Goal: Ask a question: Seek information or help from site administrators or community

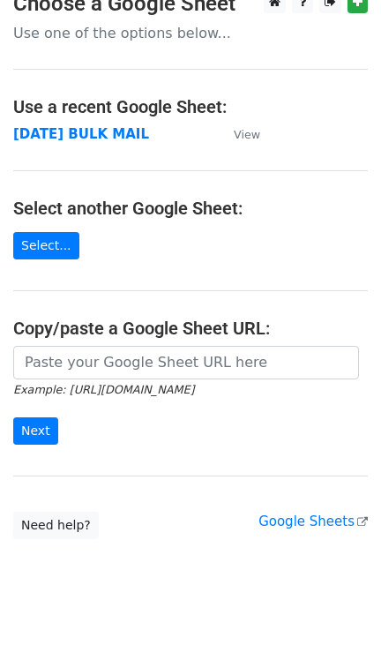
scroll to position [39, 0]
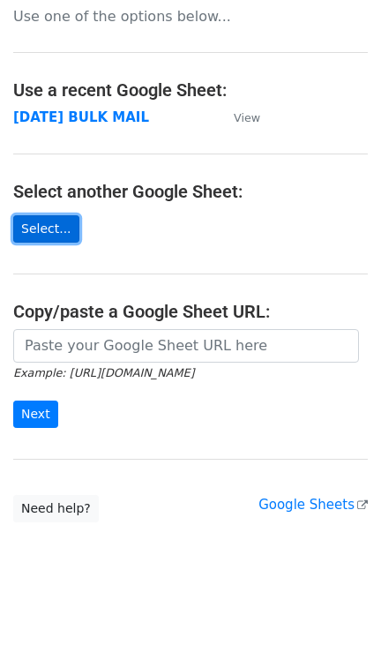
click at [38, 229] on link "Select..." at bounding box center [46, 228] width 66 height 27
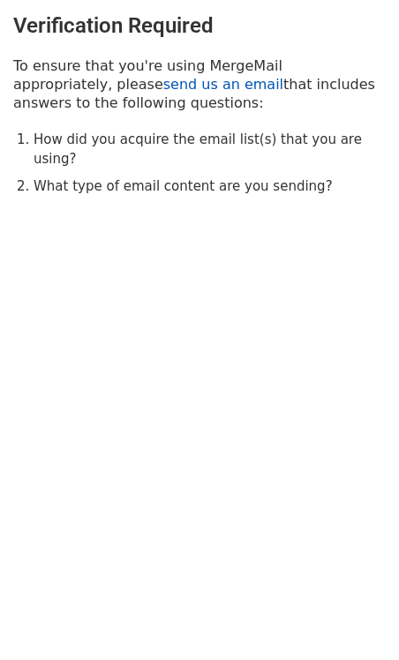
click at [163, 83] on link "send us an email" at bounding box center [223, 84] width 120 height 17
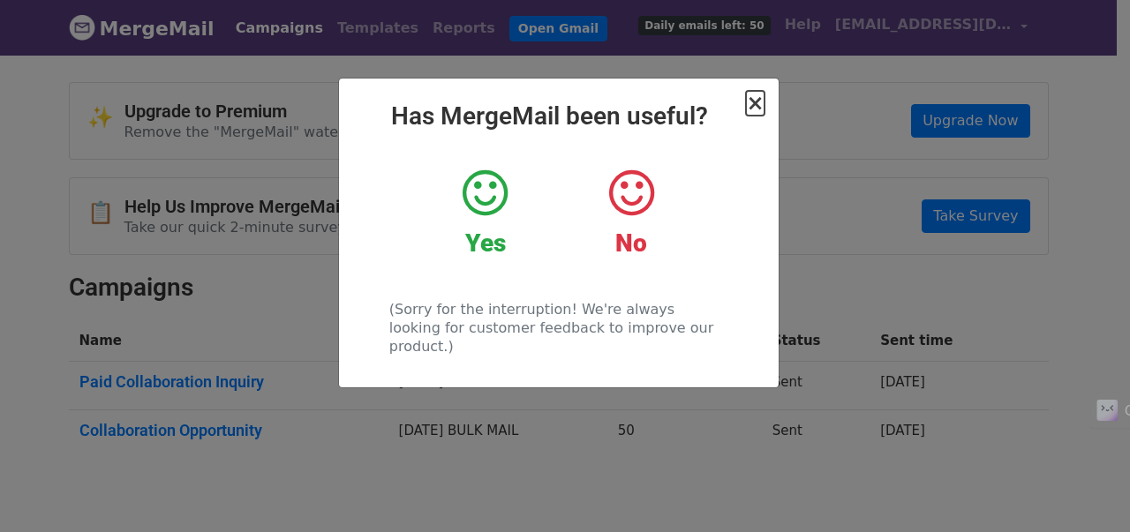
click at [757, 97] on span "×" at bounding box center [755, 103] width 18 height 25
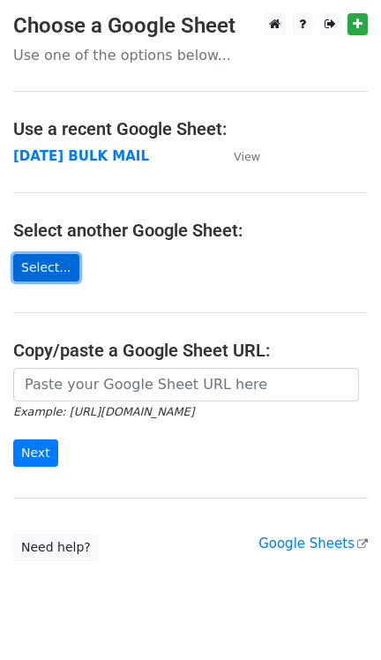
click at [36, 268] on link "Select..." at bounding box center [46, 267] width 66 height 27
